Goal: Information Seeking & Learning: Learn about a topic

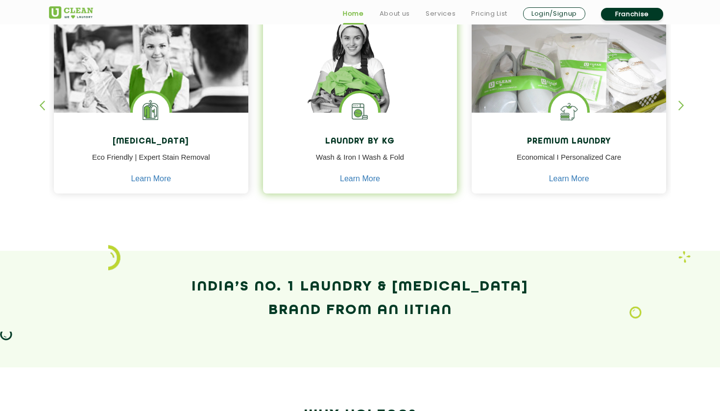
scroll to position [456, 0]
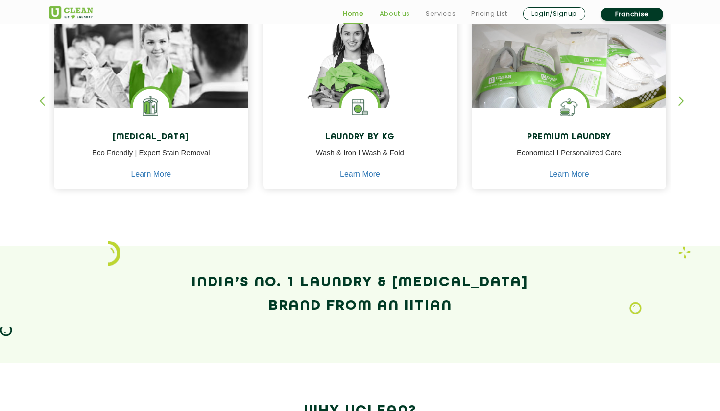
click at [393, 12] on link "About us" at bounding box center [395, 14] width 30 height 12
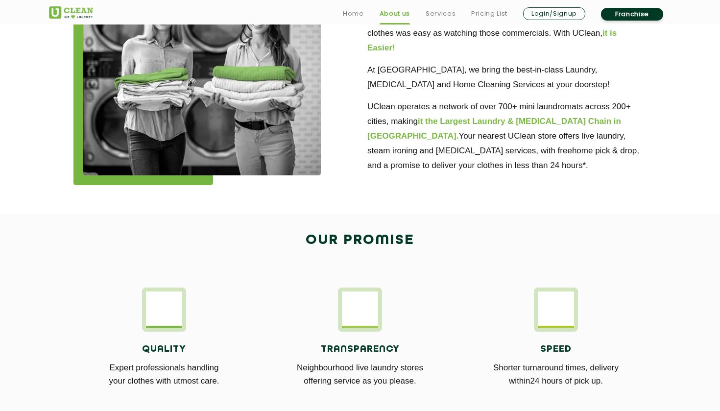
scroll to position [356, 0]
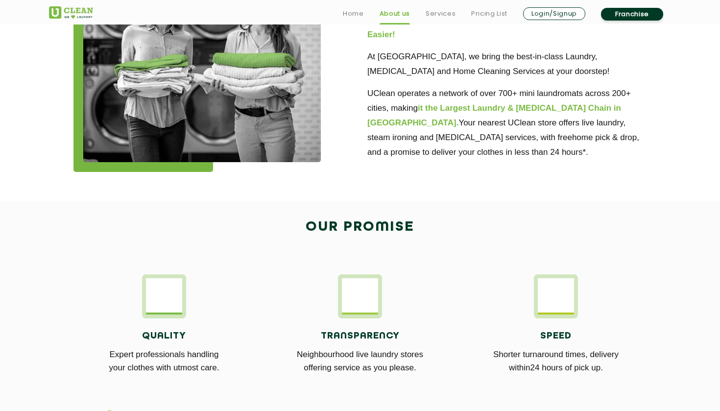
drag, startPoint x: 170, startPoint y: 301, endPoint x: 193, endPoint y: 304, distance: 22.8
click at [170, 301] on img at bounding box center [164, 295] width 36 height 34
click at [193, 304] on div "Quality Expert professionals handling your clothes with utmost care." at bounding box center [164, 330] width 181 height 112
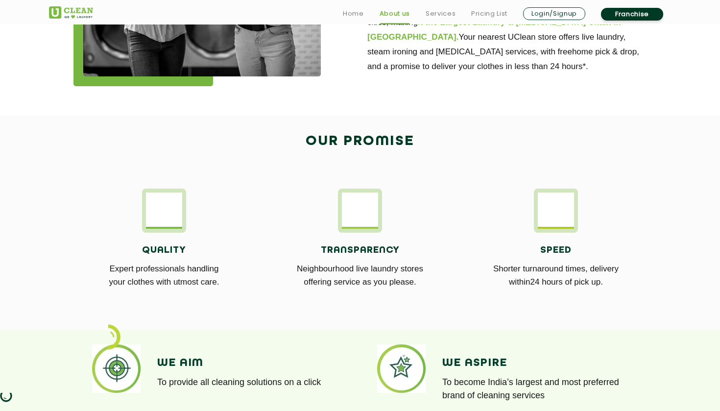
scroll to position [444, 0]
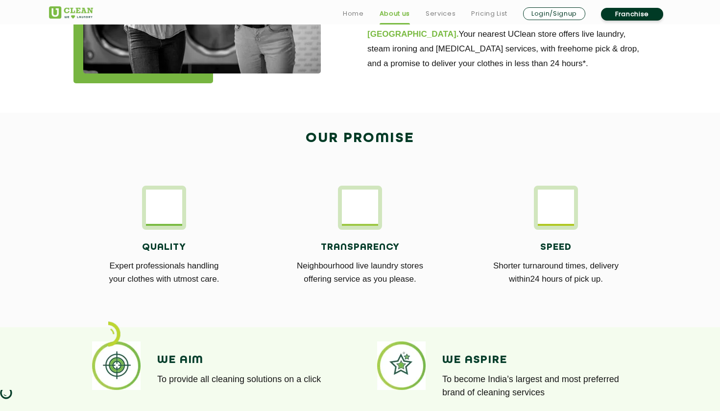
click at [365, 266] on p "Neighbourhood live laundry stores offering service as you please." at bounding box center [360, 272] width 181 height 26
click at [317, 249] on h4 "Transparency" at bounding box center [360, 247] width 181 height 11
drag, startPoint x: 139, startPoint y: 215, endPoint x: 498, endPoint y: 303, distance: 369.7
click at [489, 298] on div "Quality Expert professionals handling your clothes with utmost care. Transparen…" at bounding box center [360, 242] width 637 height 142
click at [498, 303] on div "Quality Expert professionals handling your clothes with utmost care. Transparen…" at bounding box center [360, 242] width 637 height 142
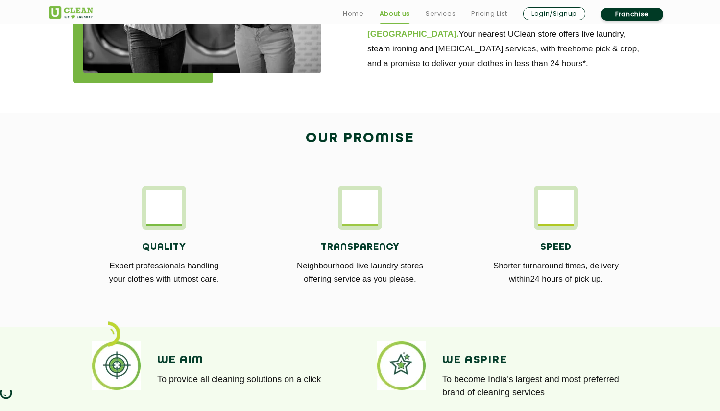
drag, startPoint x: 632, startPoint y: 288, endPoint x: 209, endPoint y: 243, distance: 425.3
click at [209, 243] on div "Quality Expert professionals handling your clothes with utmost care. Transparen…" at bounding box center [360, 242] width 637 height 142
click at [111, 183] on div "Quality Expert professionals handling your clothes with utmost care. Transparen…" at bounding box center [360, 242] width 637 height 142
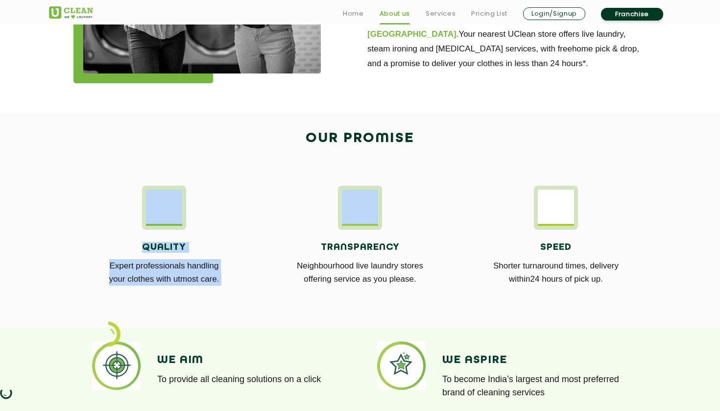
drag, startPoint x: 110, startPoint y: 183, endPoint x: 482, endPoint y: 270, distance: 382.4
click at [452, 256] on div "Quality Expert professionals handling your clothes with utmost care. Transparen…" at bounding box center [360, 242] width 637 height 142
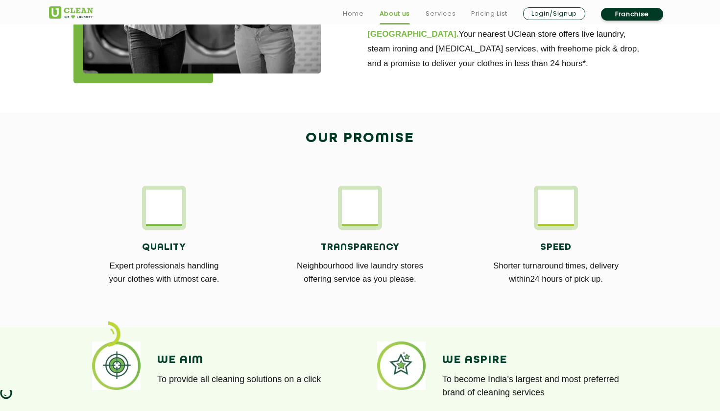
click at [482, 270] on p "Shorter turnaround times, delivery within24 hours of pick up." at bounding box center [556, 272] width 181 height 26
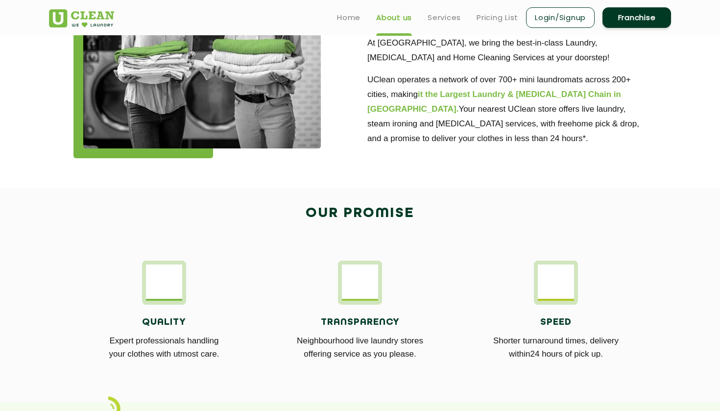
scroll to position [97, 0]
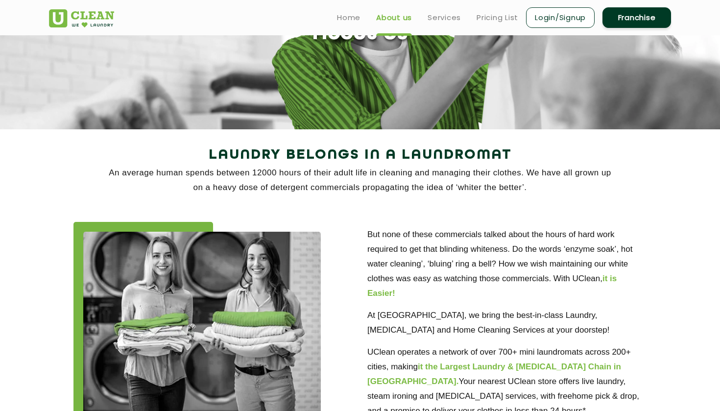
click at [451, 9] on ul "Home About us Services Pricing List Login/Signup Franchise" at bounding box center [500, 17] width 342 height 23
click at [449, 13] on link "Services" at bounding box center [444, 18] width 33 height 12
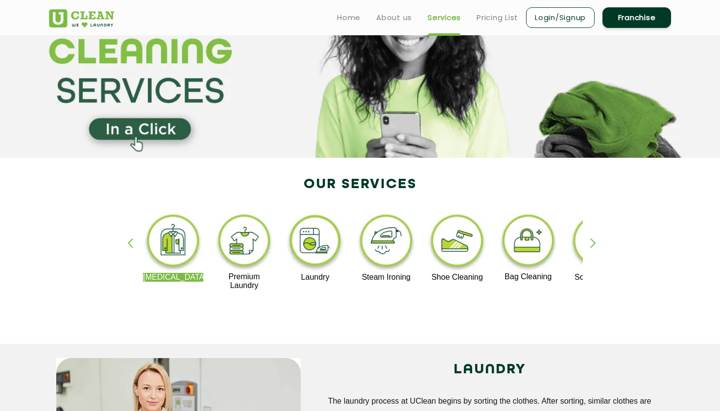
scroll to position [66, 0]
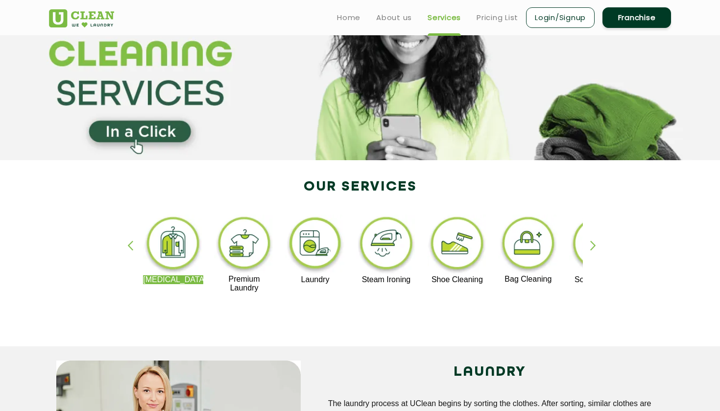
click at [589, 242] on div "[MEDICAL_DATA] Premium Laundry Laundry Steam Ironing Shoe Cleaning Bag Cleaning…" at bounding box center [360, 258] width 637 height 176
click at [592, 246] on div "button" at bounding box center [597, 254] width 15 height 27
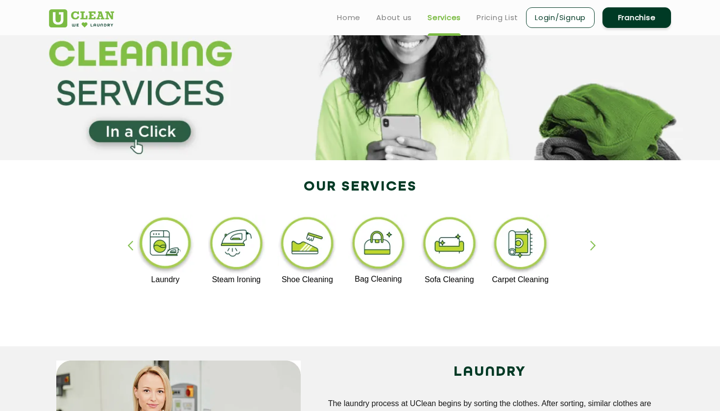
click at [592, 246] on div "button" at bounding box center [597, 254] width 15 height 27
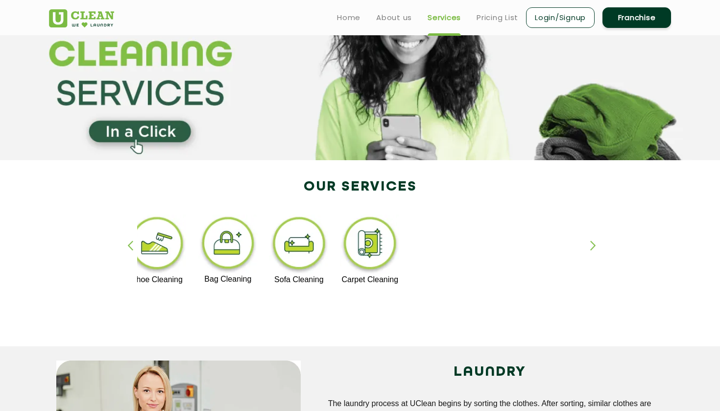
click at [595, 251] on div "button" at bounding box center [597, 254] width 15 height 27
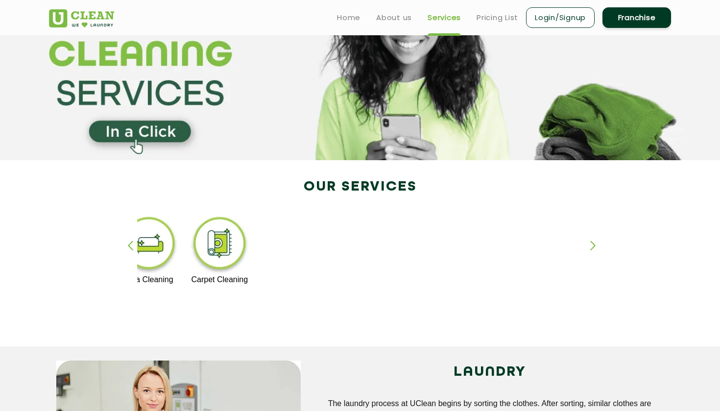
click at [595, 251] on div "button" at bounding box center [597, 254] width 15 height 27
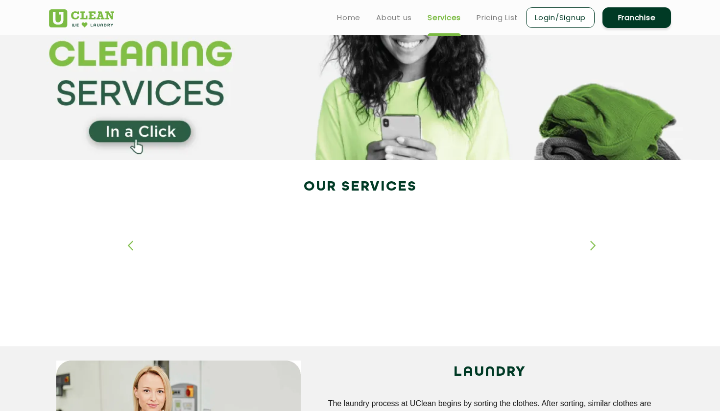
click at [595, 251] on div "button" at bounding box center [597, 254] width 15 height 27
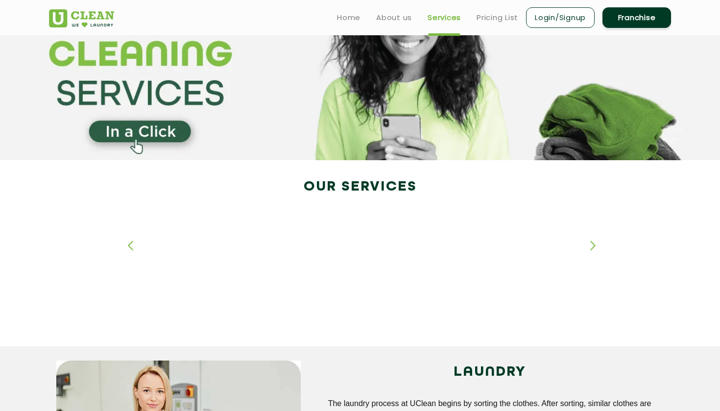
drag, startPoint x: 328, startPoint y: 251, endPoint x: 575, endPoint y: 275, distance: 248.7
click at [575, 275] on div "[MEDICAL_DATA] Premium Laundry Laundry Steam Ironing Shoe Cleaning Bag Cleaning…" at bounding box center [219, 254] width 1203 height 78
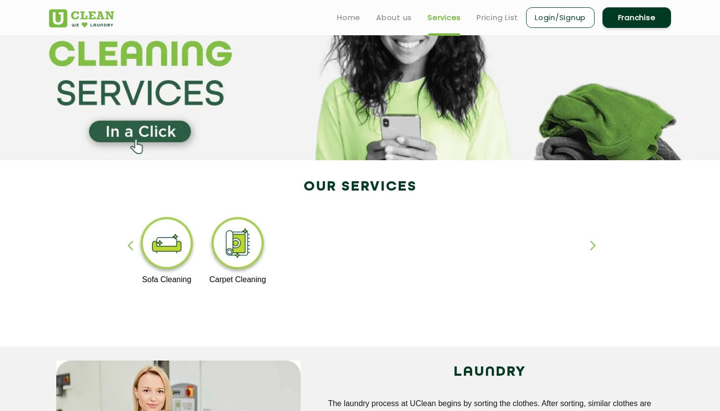
drag, startPoint x: 289, startPoint y: 273, endPoint x: 465, endPoint y: 253, distance: 177.1
click at [462, 253] on div "[MEDICAL_DATA] Premium Laundry Laundry Steam Ironing Shoe Cleaning Bag Cleaning…" at bounding box center [306, 254] width 1203 height 78
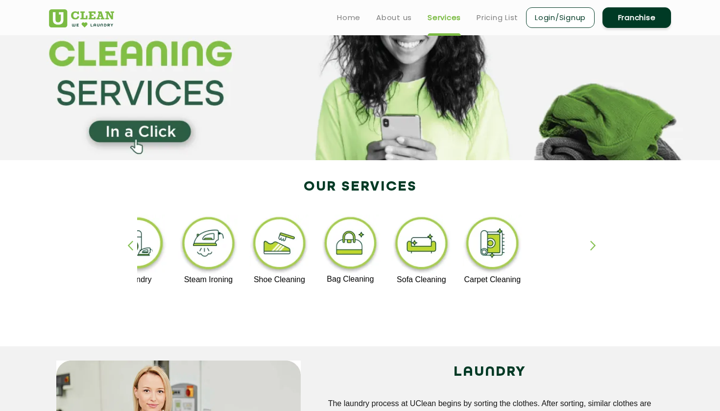
drag, startPoint x: 471, startPoint y: 250, endPoint x: 209, endPoint y: 246, distance: 261.7
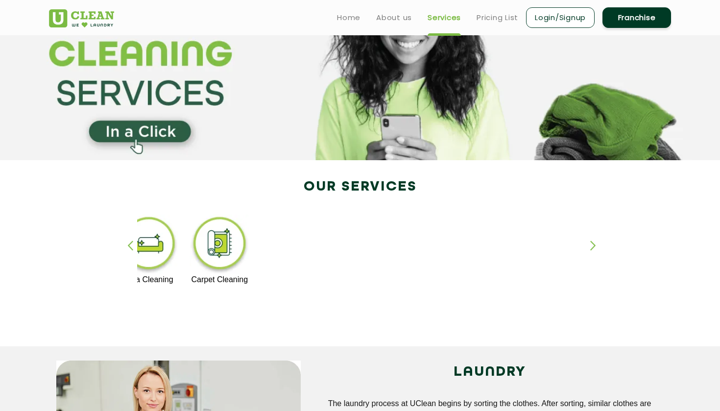
drag, startPoint x: 417, startPoint y: 237, endPoint x: 280, endPoint y: 238, distance: 136.7
click at [283, 238] on div "[MEDICAL_DATA] Premium Laundry Laundry Steam Ironing Shoe Cleaning Bag Cleaning…" at bounding box center [287, 254] width 1203 height 78
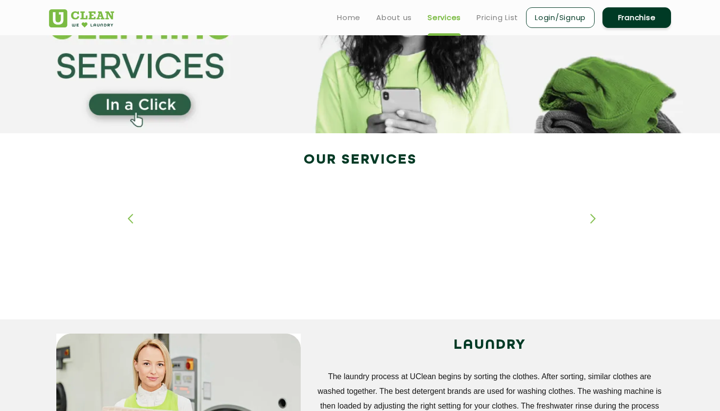
scroll to position [87, 0]
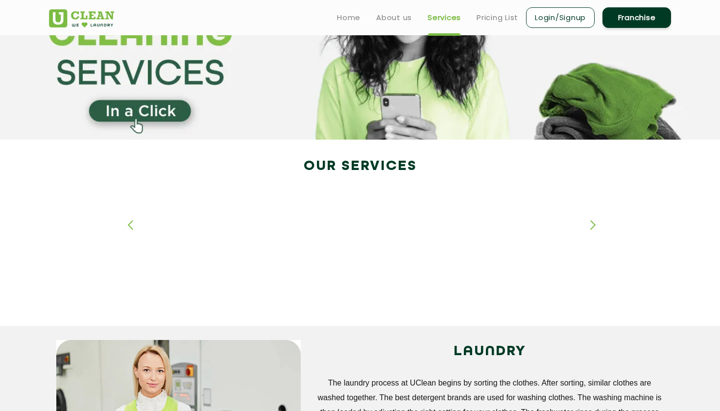
click at [131, 222] on div "button" at bounding box center [134, 233] width 15 height 27
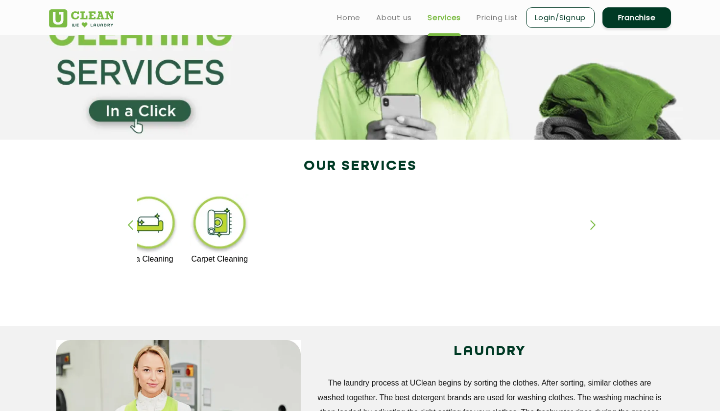
click at [131, 222] on div "button" at bounding box center [134, 233] width 15 height 27
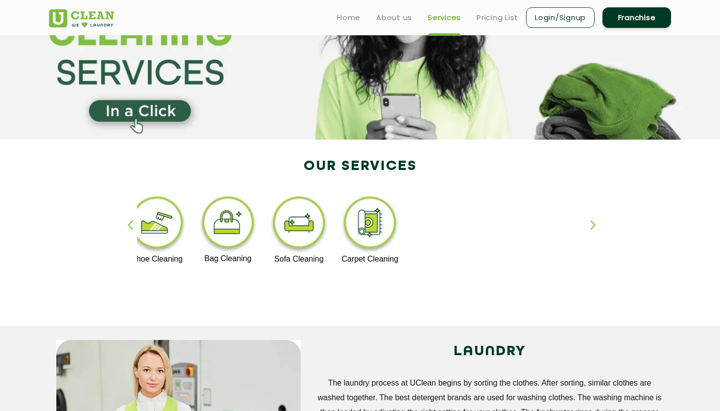
click at [131, 222] on div "button" at bounding box center [134, 233] width 15 height 27
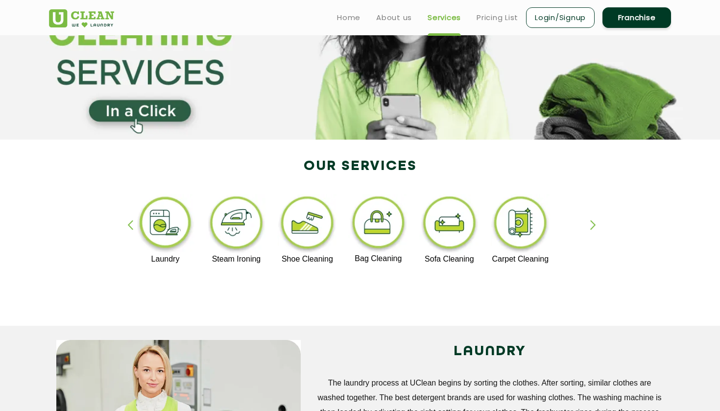
click at [131, 222] on div "button" at bounding box center [134, 233] width 15 height 27
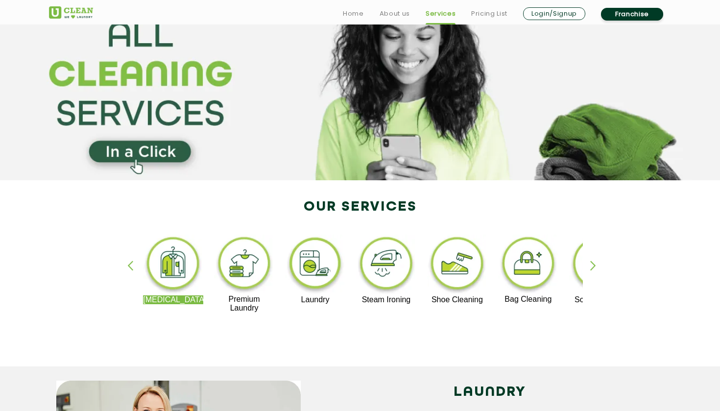
scroll to position [49, 0]
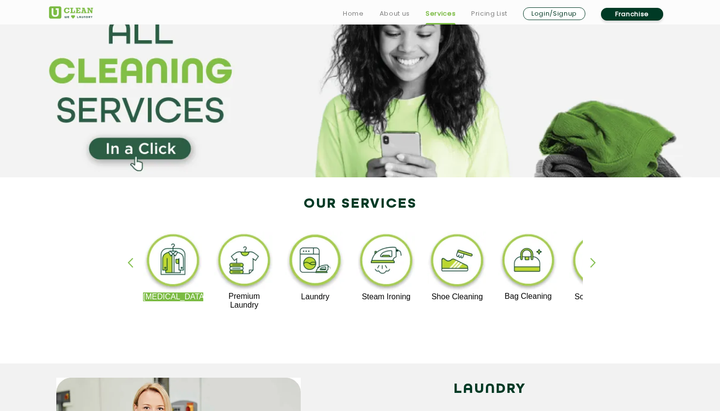
click at [227, 289] on img at bounding box center [244, 262] width 60 height 60
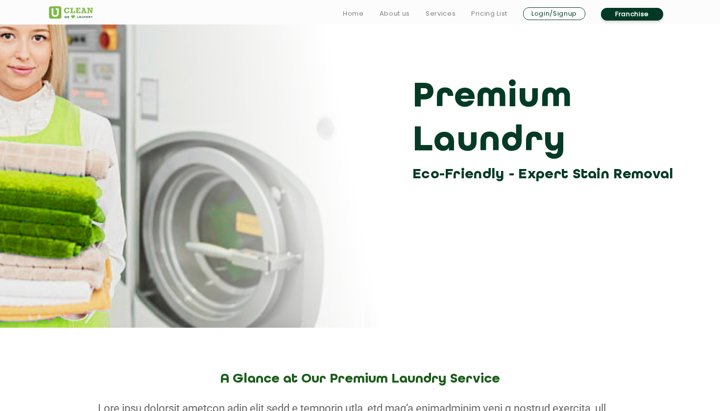
scroll to position [57, 0]
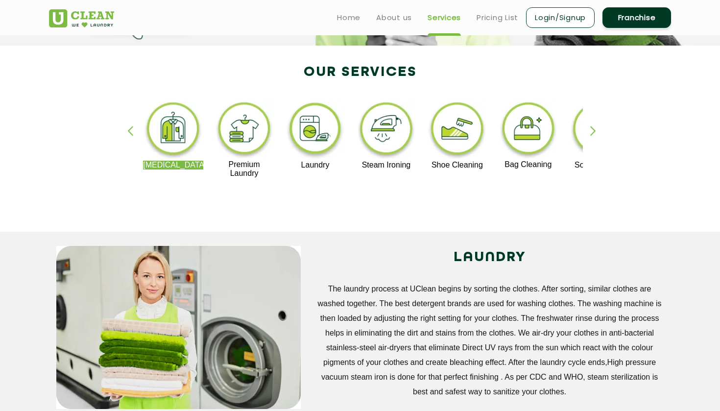
scroll to position [174, 0]
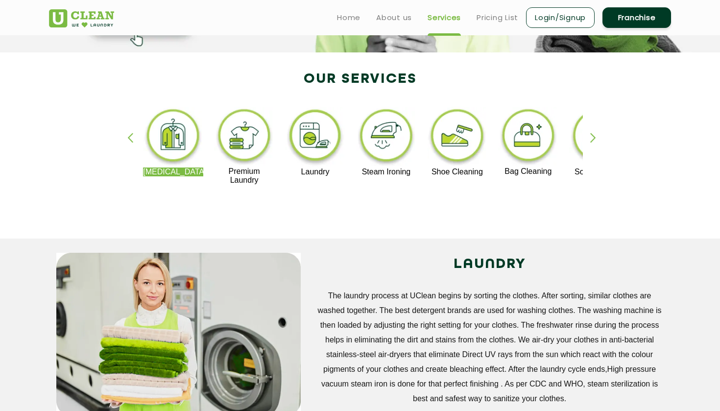
click at [395, 133] on img at bounding box center [386, 137] width 60 height 61
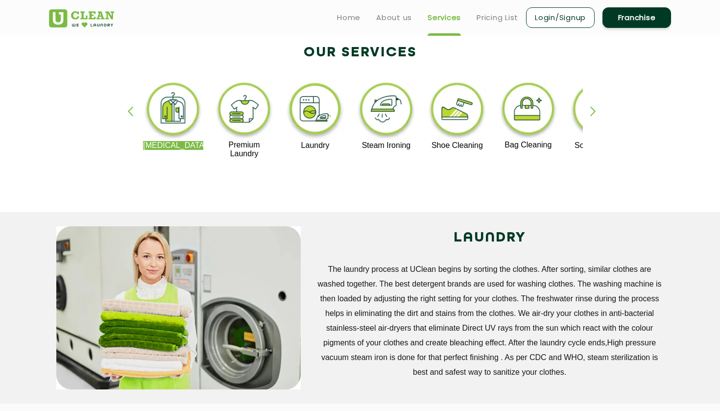
scroll to position [196, 0]
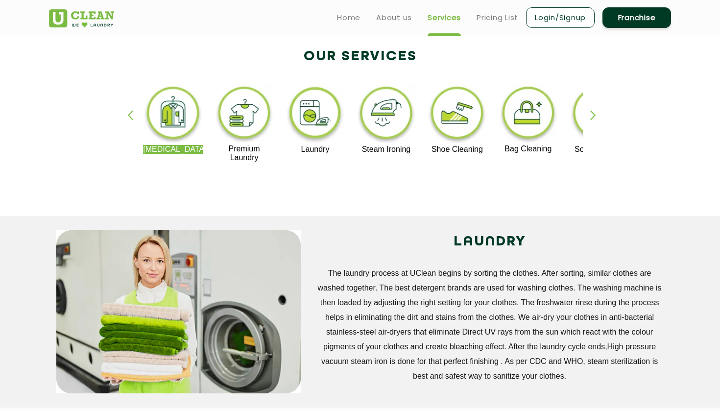
click at [466, 120] on img at bounding box center [457, 114] width 60 height 61
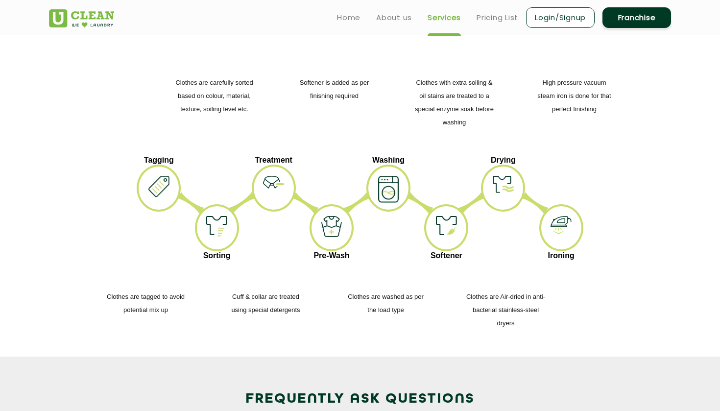
scroll to position [1197, 0]
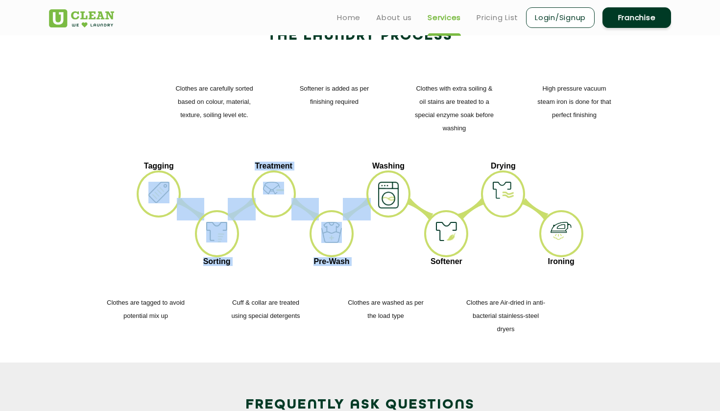
drag, startPoint x: 141, startPoint y: 100, endPoint x: 387, endPoint y: 178, distance: 258.6
click at [387, 178] on ul "Tagging Sorting Treatment Pre-Wash Washing Softener Drying Ironing" at bounding box center [360, 216] width 608 height 108
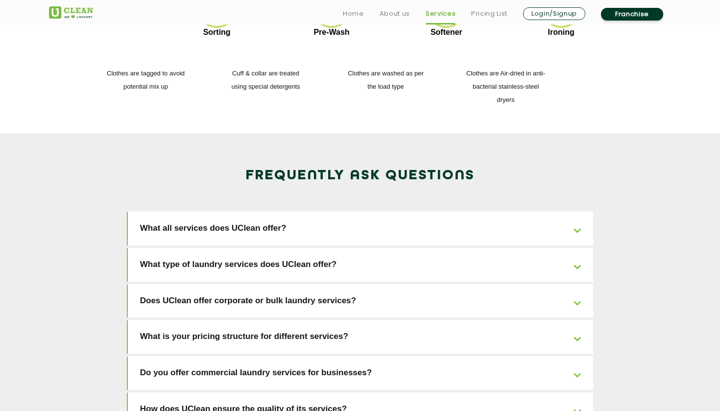
scroll to position [1442, 0]
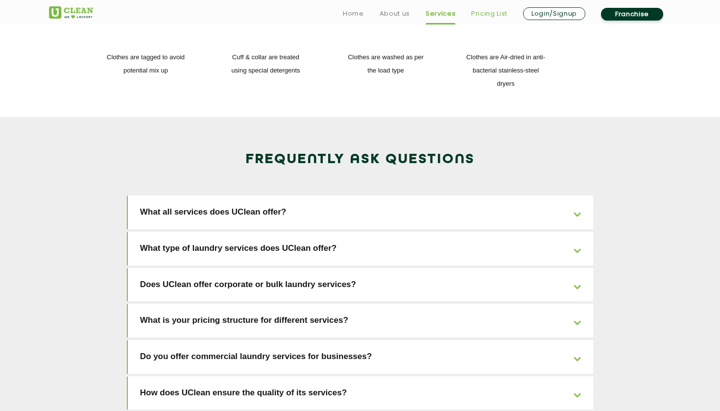
click at [486, 12] on link "Pricing List" at bounding box center [489, 14] width 36 height 12
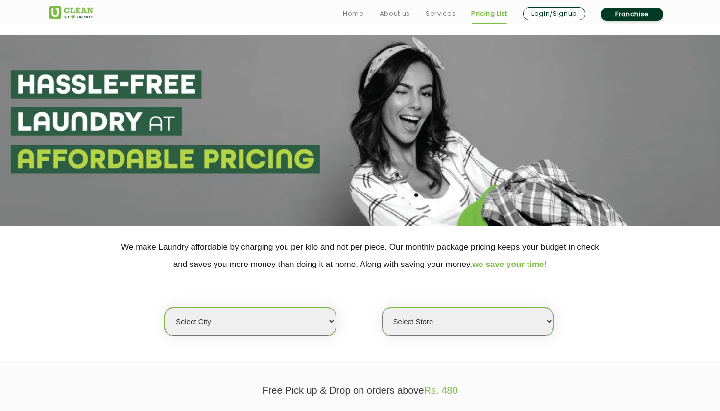
select select "0"
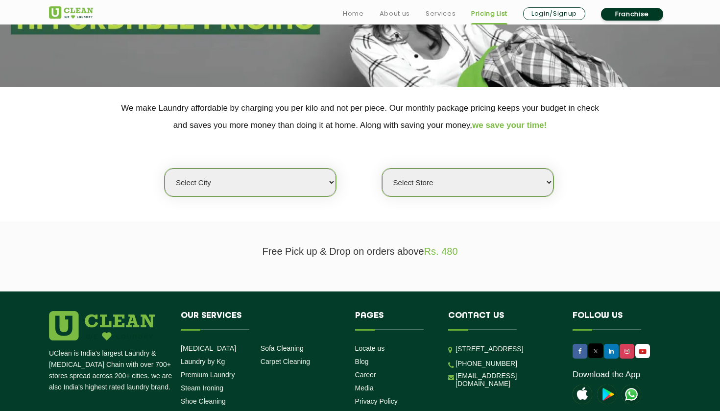
scroll to position [156, 0]
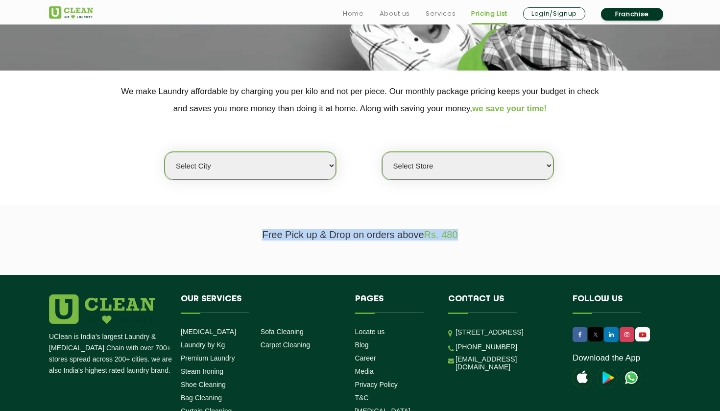
drag, startPoint x: 247, startPoint y: 232, endPoint x: 470, endPoint y: 230, distance: 223.0
click at [470, 230] on p "Free Pick up & Drop on orders above Rs. 480" at bounding box center [360, 234] width 622 height 11
click at [470, 229] on p "Free Pick up & Drop on orders above Rs. 480" at bounding box center [360, 234] width 622 height 11
drag, startPoint x: 470, startPoint y: 229, endPoint x: 250, endPoint y: 233, distance: 220.1
click at [250, 233] on p "Free Pick up & Drop on orders above Rs. 480" at bounding box center [360, 234] width 622 height 11
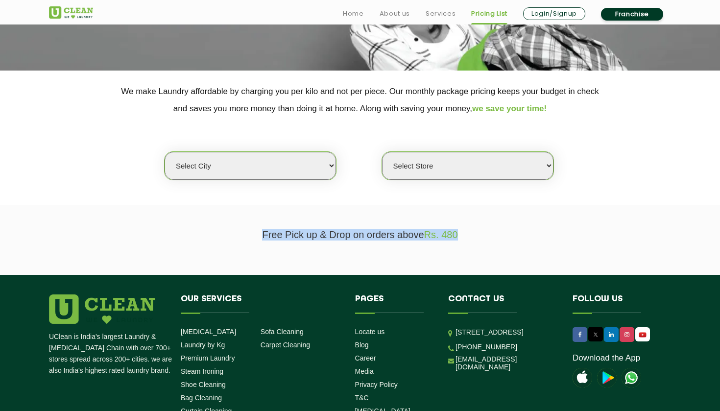
click at [250, 233] on p "Free Pick up & Drop on orders above Rs. 480" at bounding box center [360, 234] width 622 height 11
drag, startPoint x: 250, startPoint y: 233, endPoint x: 444, endPoint y: 243, distance: 194.3
click at [444, 241] on section "Free Pick up & Drop on orders above Rs. 480" at bounding box center [360, 240] width 720 height 70
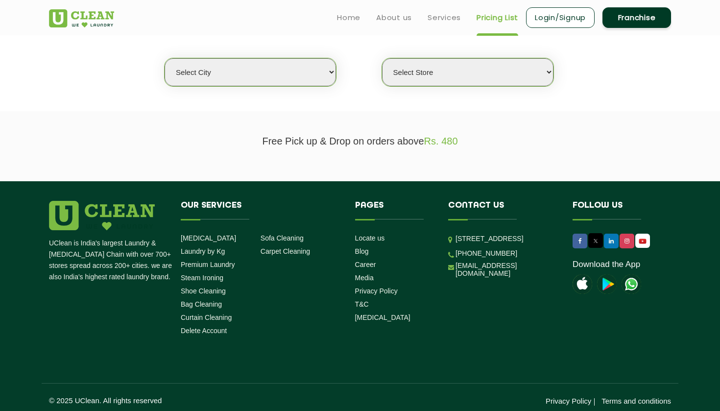
click at [401, 290] on li "Privacy Policy" at bounding box center [394, 290] width 79 height 9
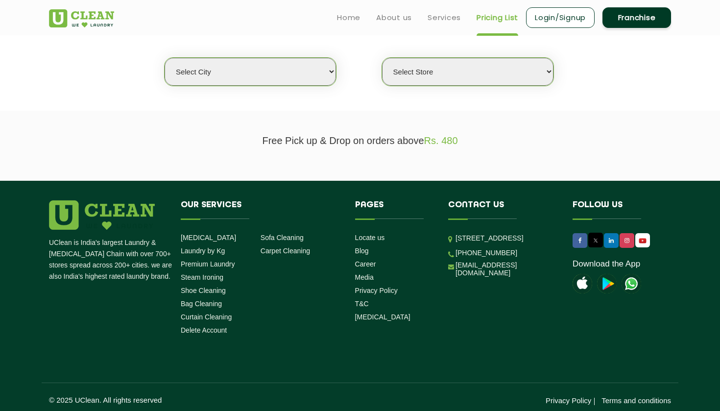
scroll to position [249, 0]
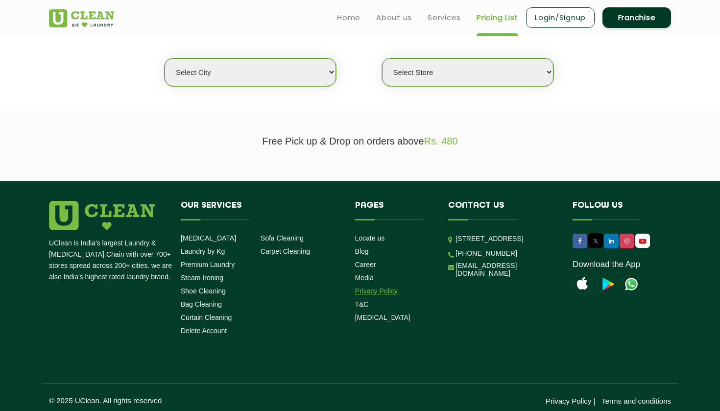
click at [389, 287] on link "Privacy Policy" at bounding box center [376, 291] width 43 height 8
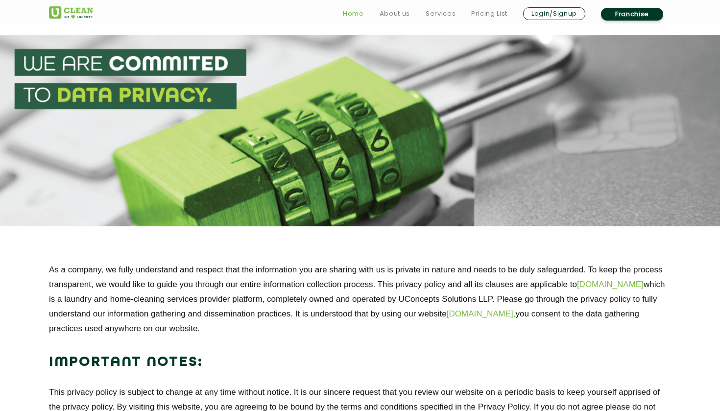
click at [360, 16] on link "Home" at bounding box center [353, 14] width 21 height 12
